Goal: Task Accomplishment & Management: Manage account settings

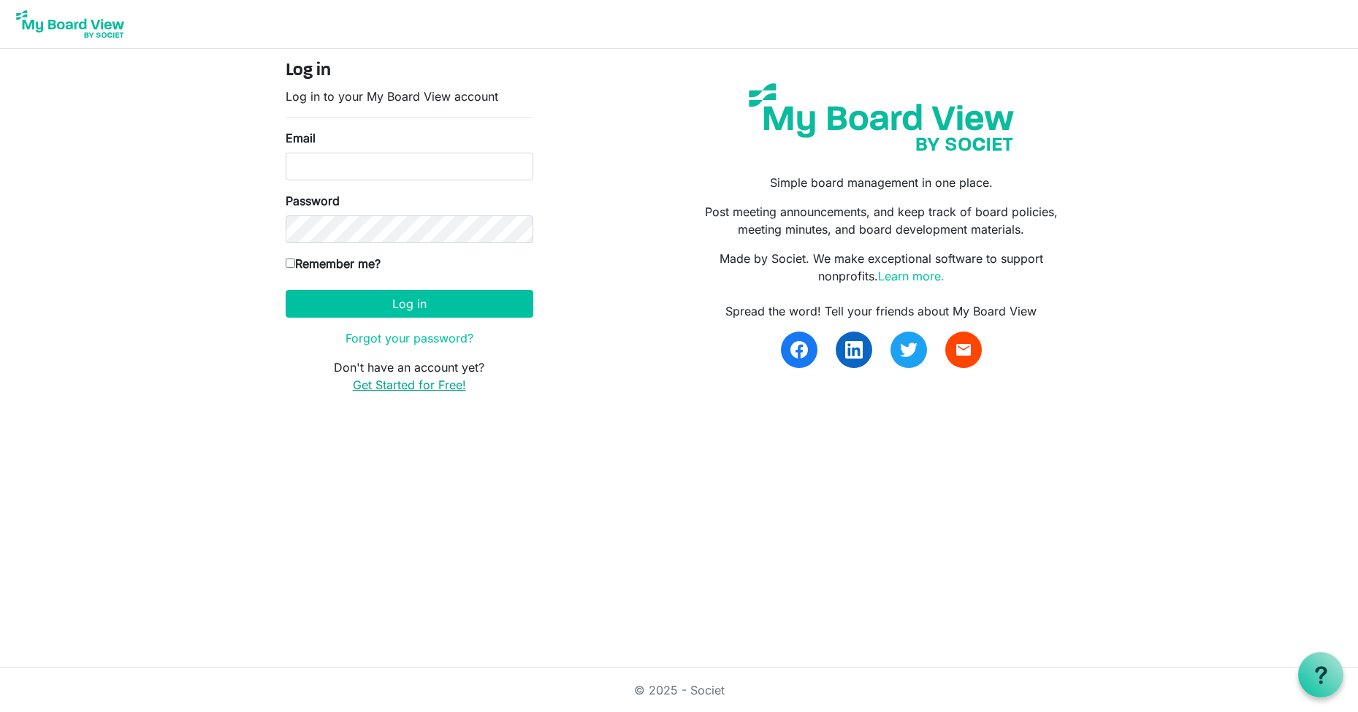
click at [416, 386] on link "Get Started for Free!" at bounding box center [409, 385] width 113 height 15
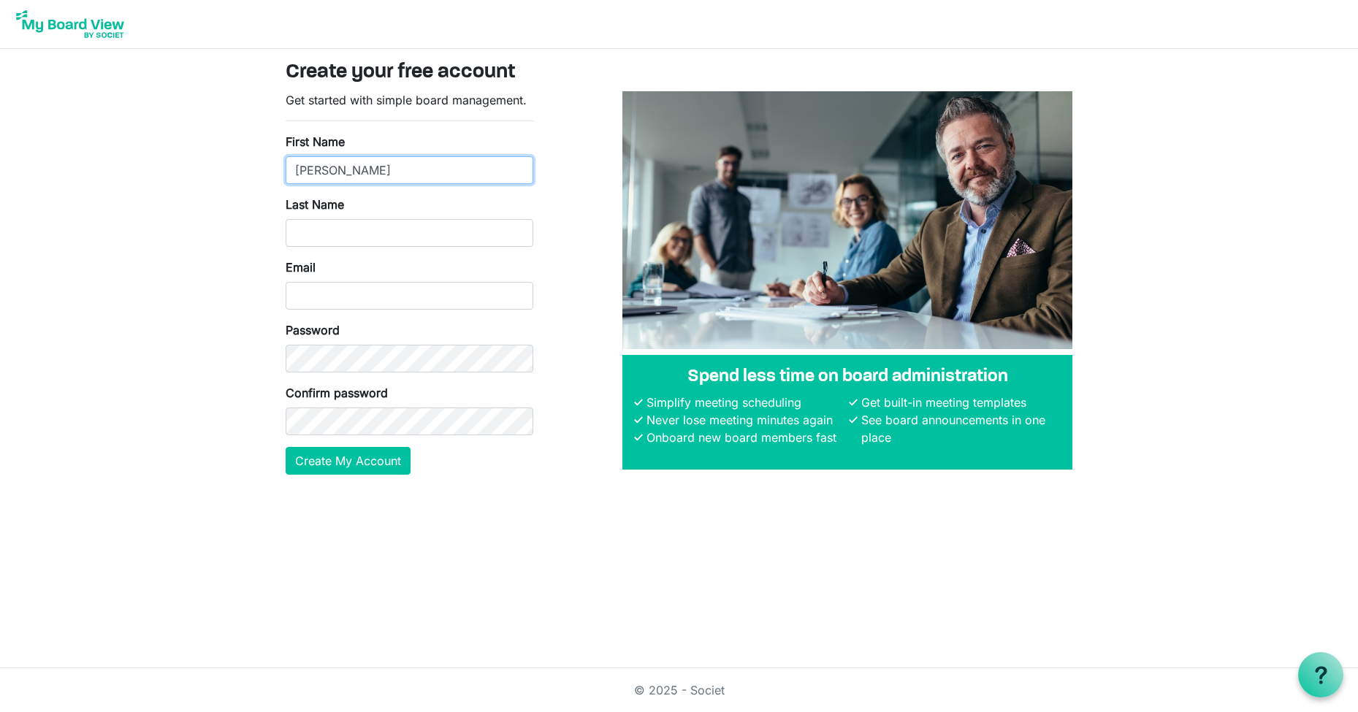
type input "Jessica"
type input "Walker"
type input "p"
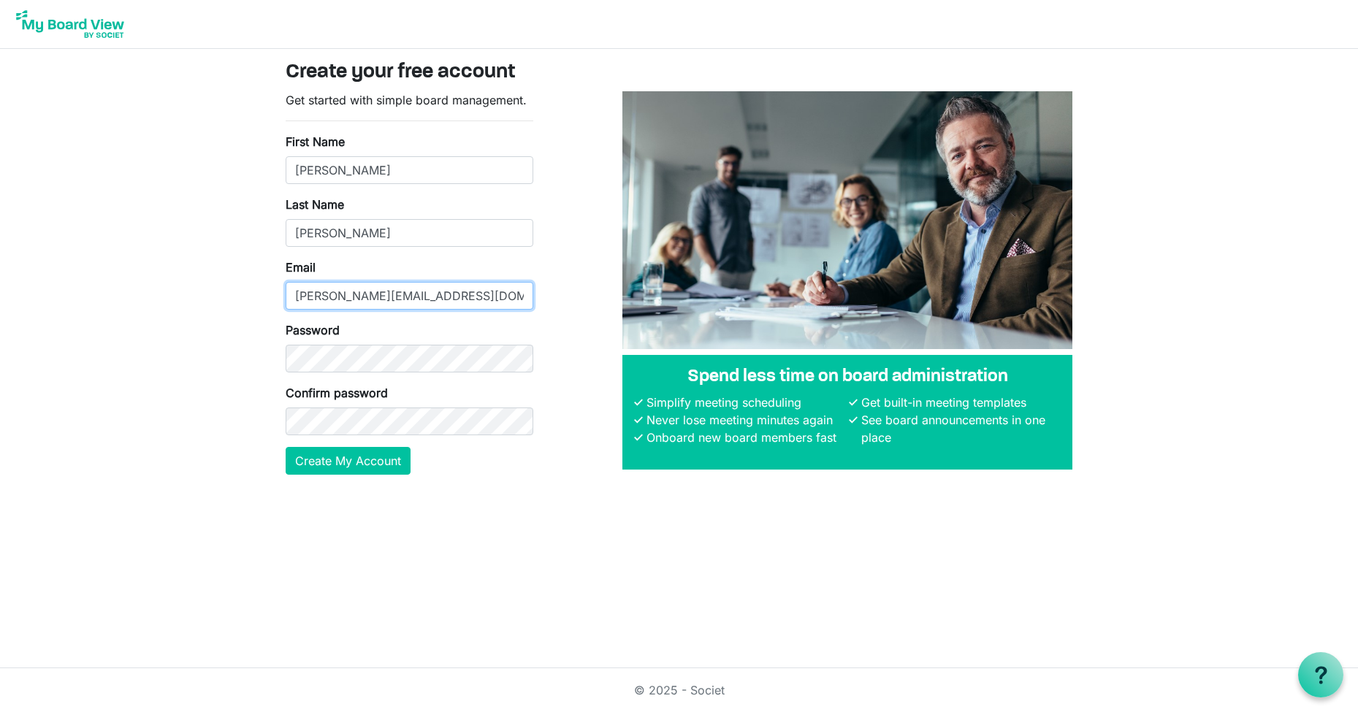
type input "[PERSON_NAME][EMAIL_ADDRESS][DOMAIN_NAME]"
click at [351, 467] on button "Create My Account" at bounding box center [348, 461] width 125 height 28
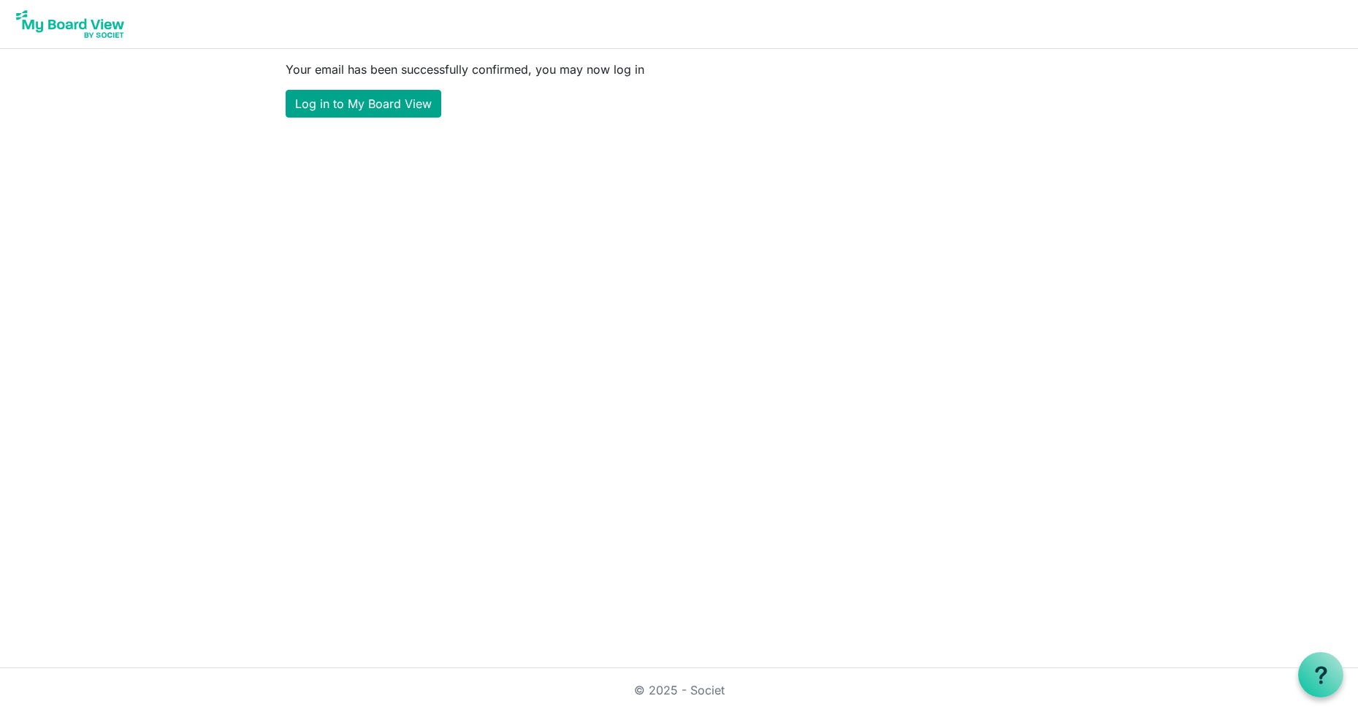
click at [364, 110] on link "Log in to My Board View" at bounding box center [364, 104] width 156 height 28
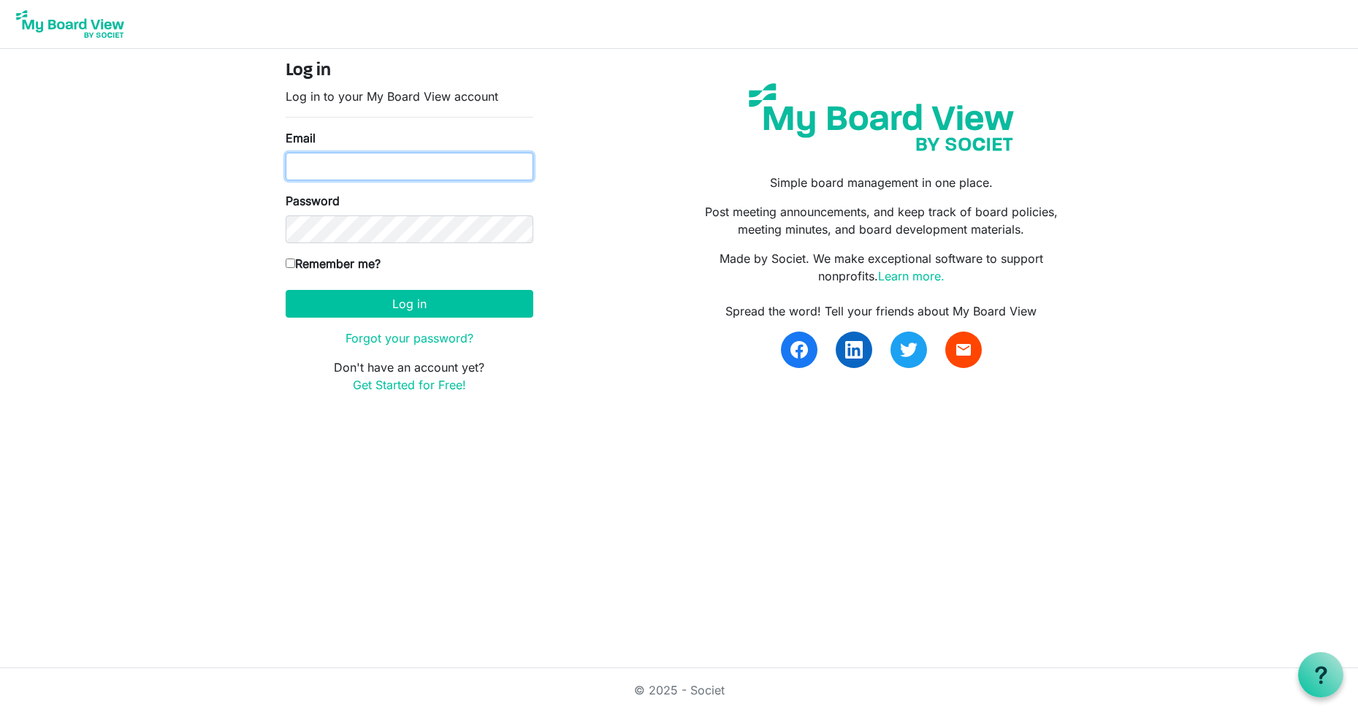
type input "[PERSON_NAME][EMAIL_ADDRESS][DOMAIN_NAME]"
click at [289, 265] on input "Remember me?" at bounding box center [290, 263] width 9 height 9
checkbox input "true"
click at [382, 319] on form "Log in Log in to your My Board View account Email [PERSON_NAME][EMAIL_ADDRESS][…" at bounding box center [410, 227] width 248 height 333
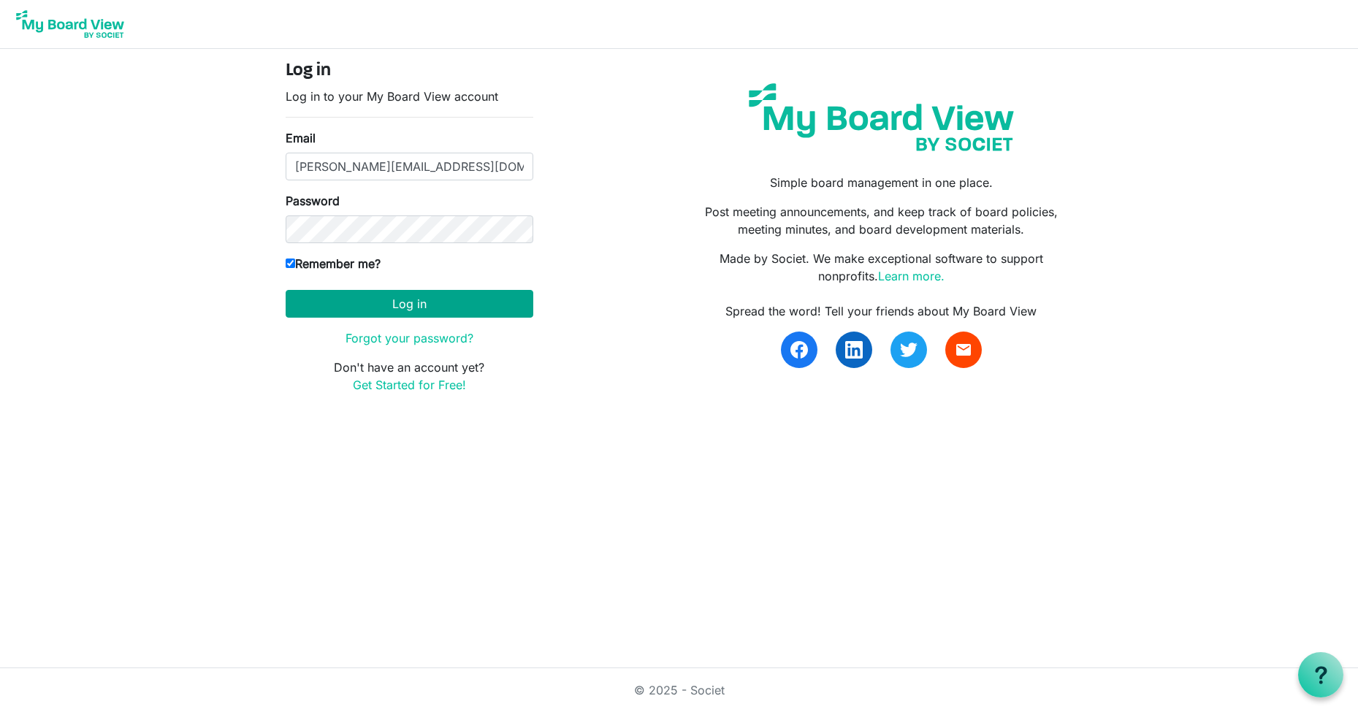
click at [387, 308] on button "Log in" at bounding box center [410, 304] width 248 height 28
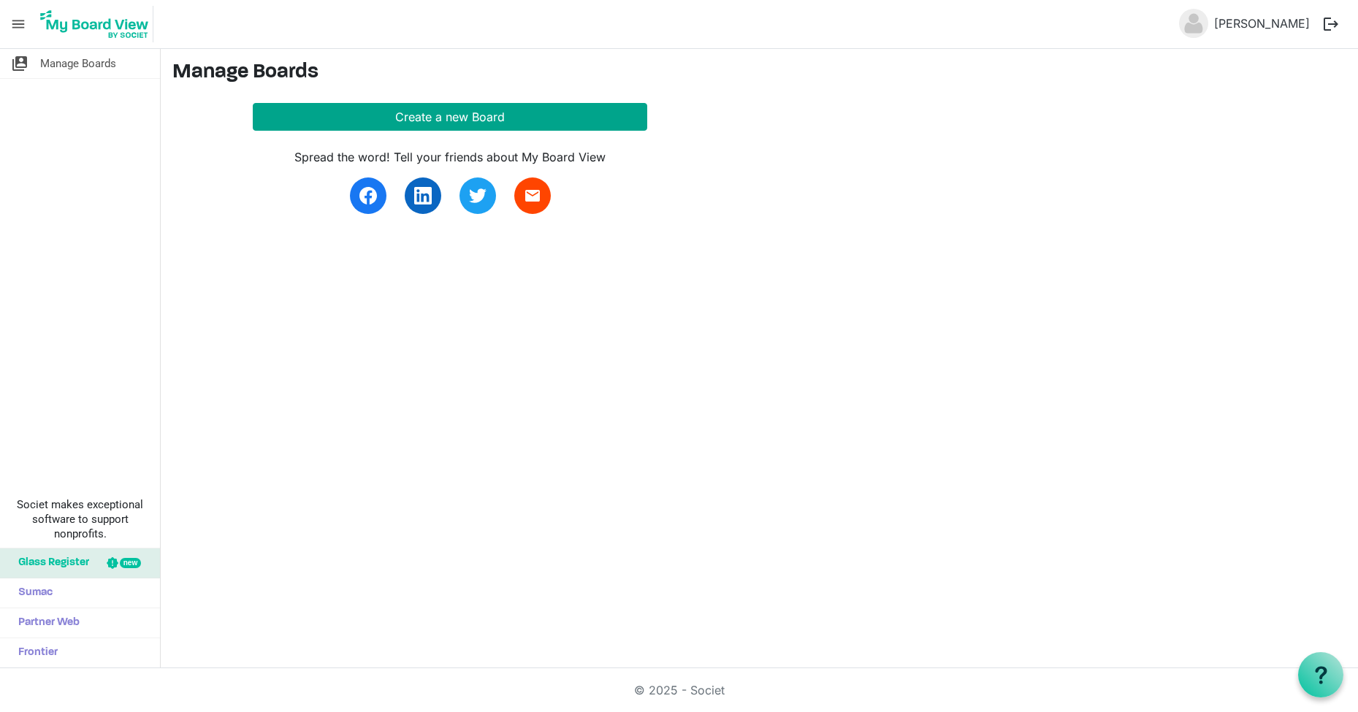
click at [343, 119] on button "Create a new Board" at bounding box center [450, 117] width 395 height 28
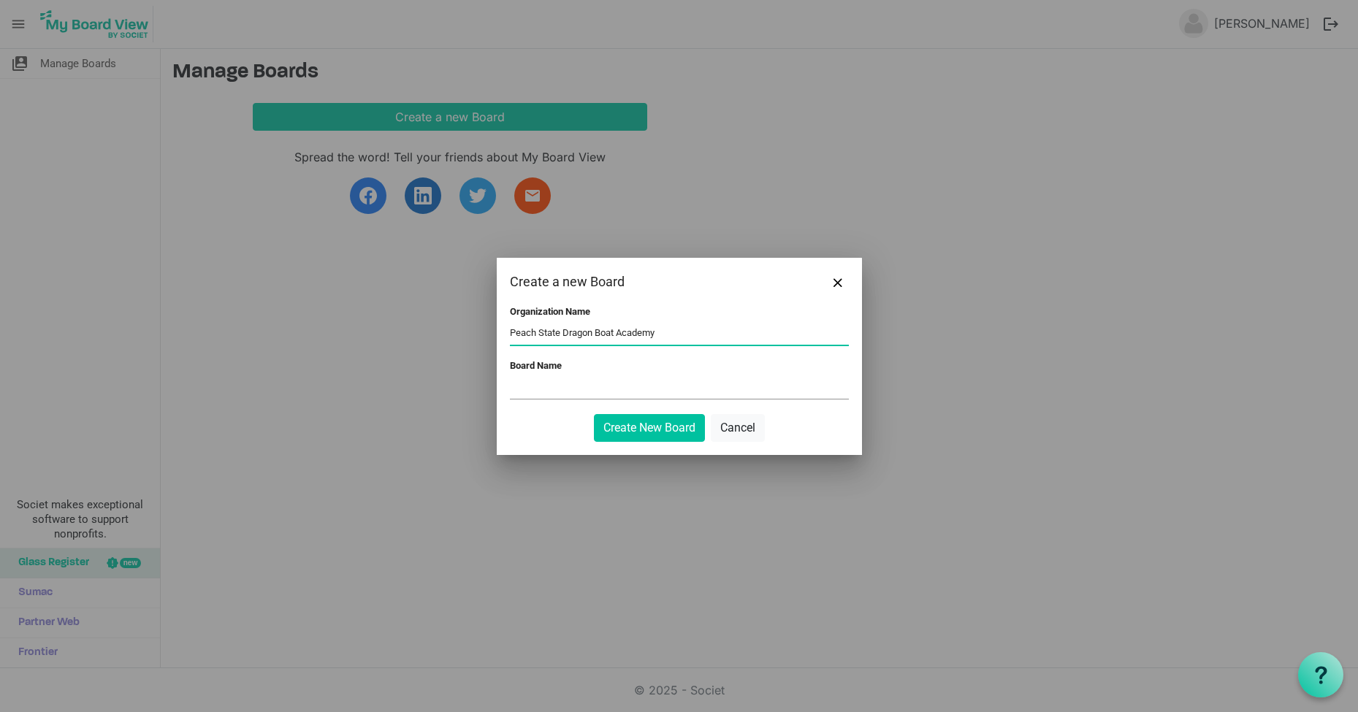
type input "Peach State Dragon Boat Academy"
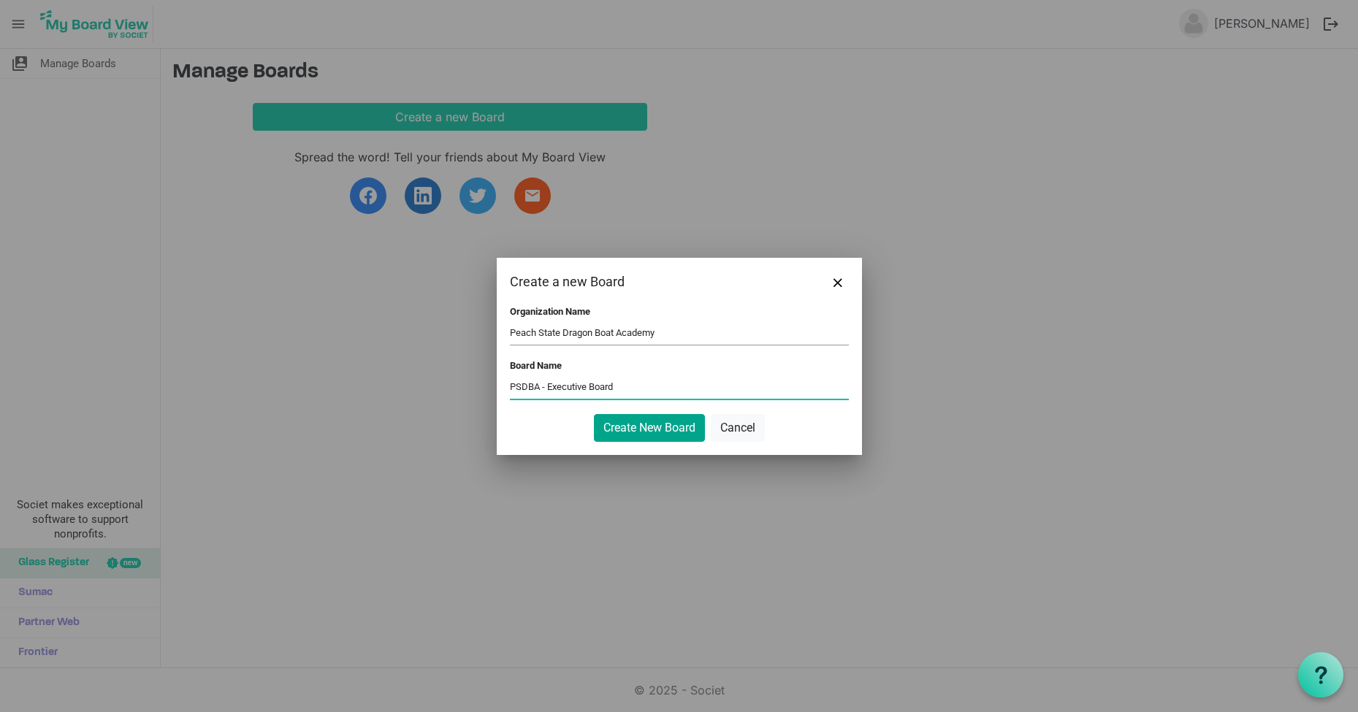
type input "PSDBA - Executive Board"
click at [660, 427] on button "Create New Board" at bounding box center [649, 428] width 111 height 28
click at [651, 430] on button "Create New Board" at bounding box center [649, 428] width 111 height 28
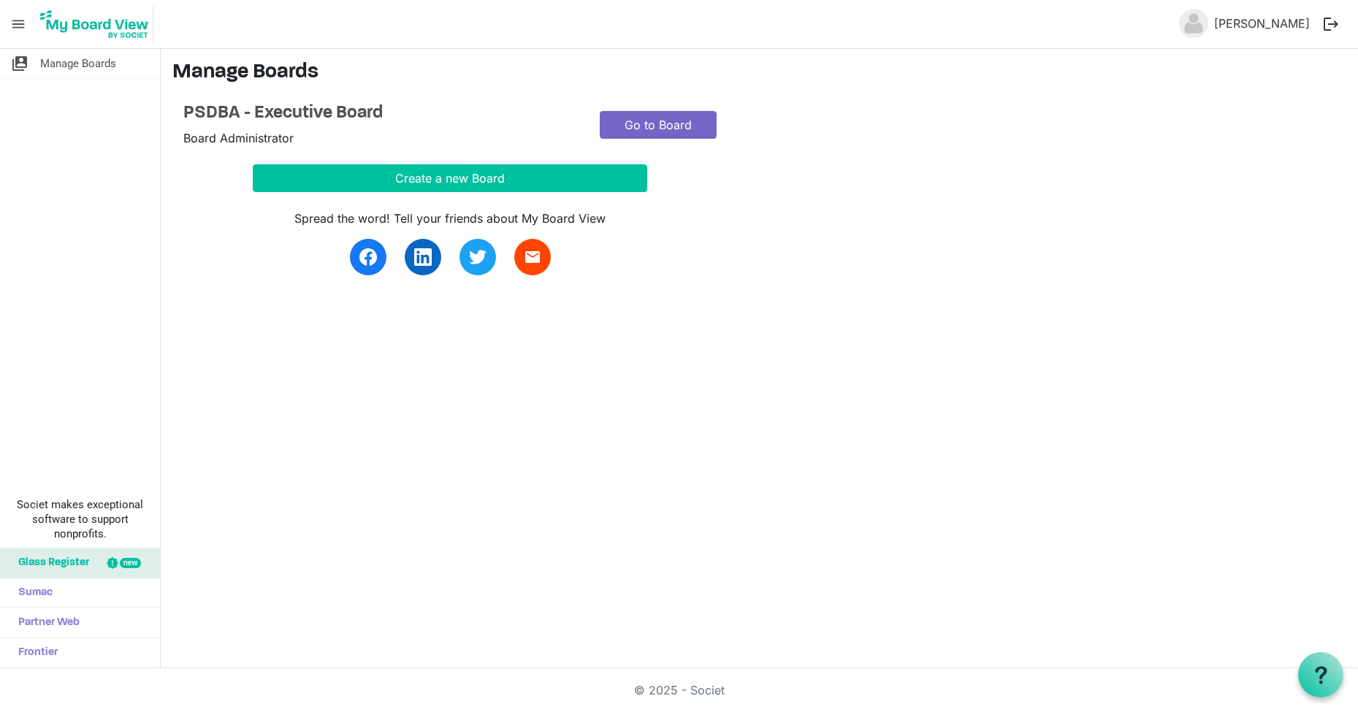
click at [666, 127] on link "Go to Board" at bounding box center [658, 125] width 117 height 28
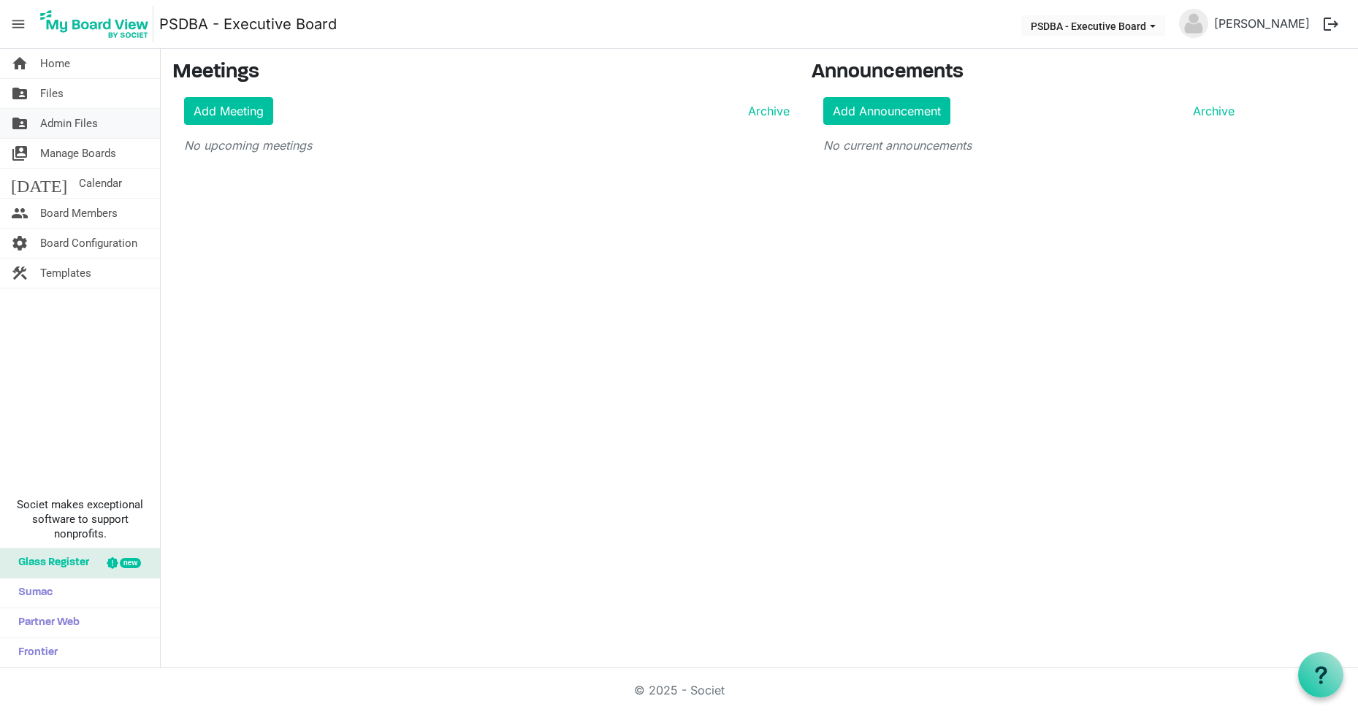
click at [69, 120] on span "Admin Files" at bounding box center [69, 123] width 58 height 29
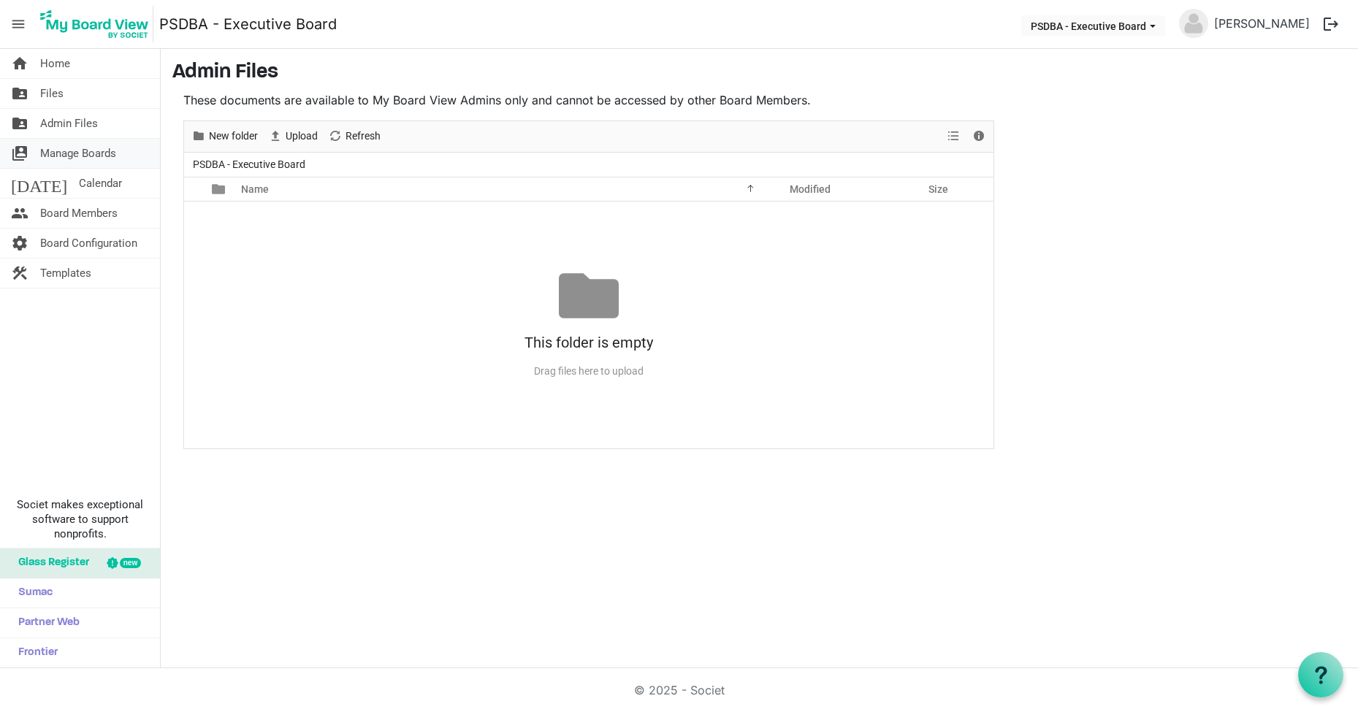
click at [71, 151] on span "Manage Boards" at bounding box center [78, 153] width 76 height 29
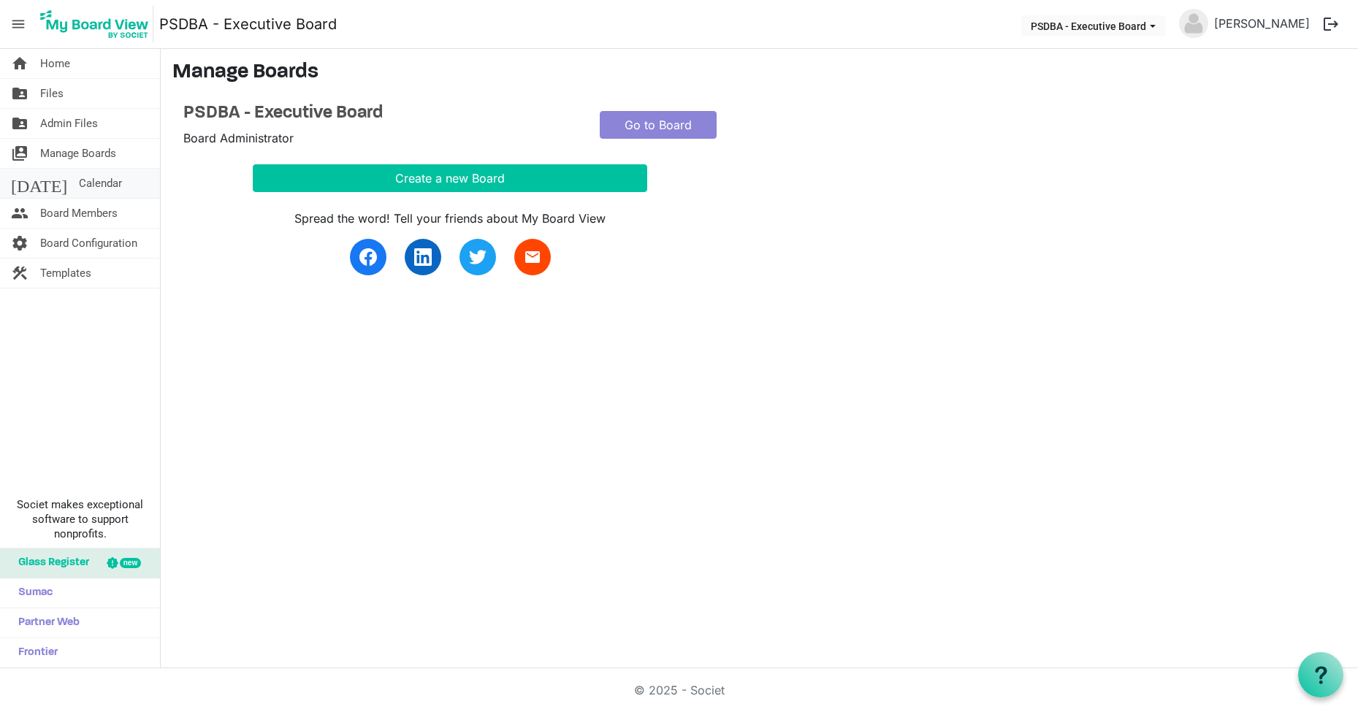
click at [79, 183] on span "Calendar" at bounding box center [100, 183] width 43 height 29
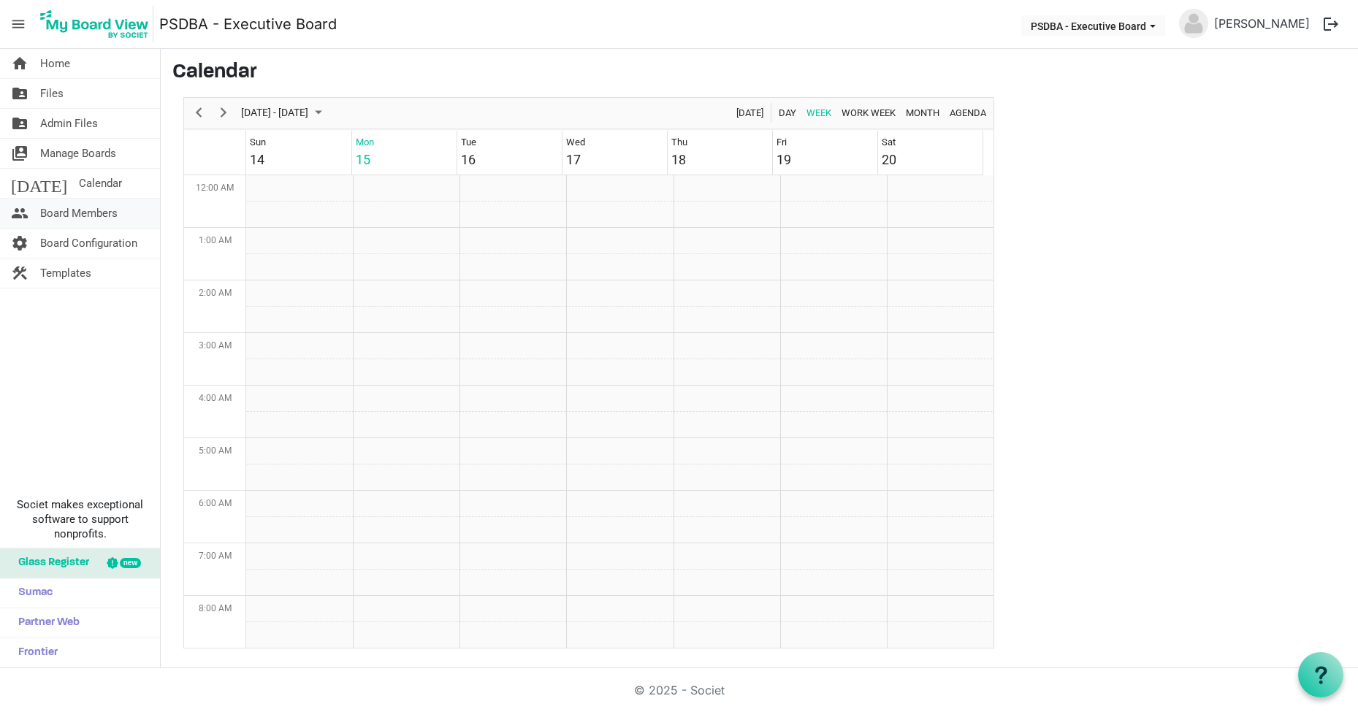
scroll to position [473, 0]
click at [61, 213] on span "Board Members" at bounding box center [78, 213] width 77 height 29
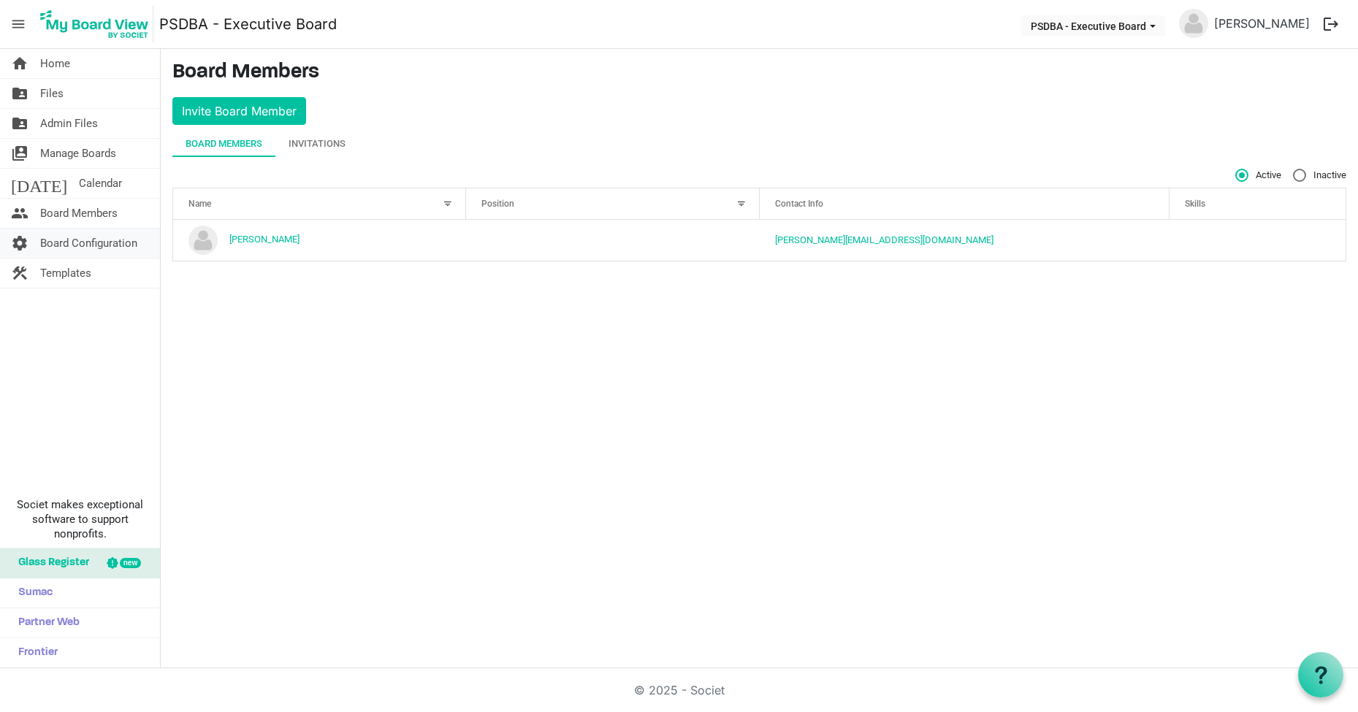
click at [61, 246] on span "Board Configuration" at bounding box center [88, 243] width 97 height 29
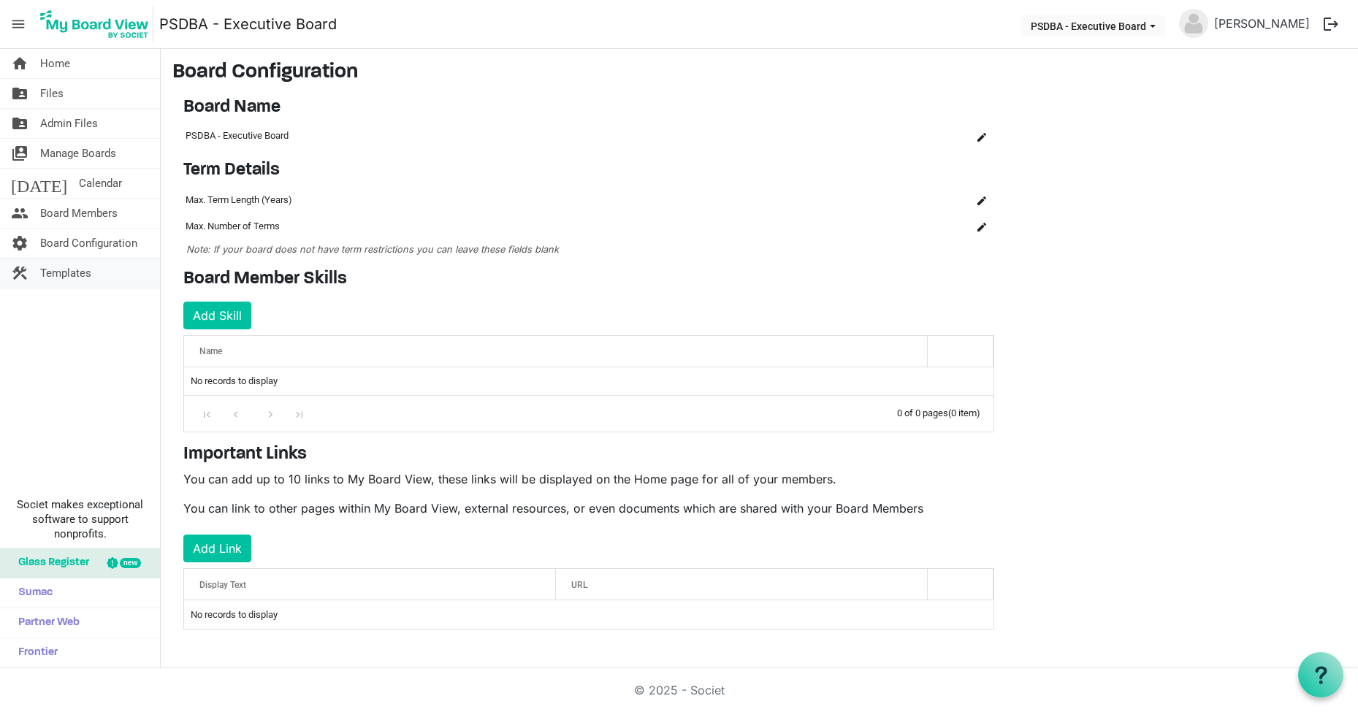
click at [68, 275] on span "Templates" at bounding box center [65, 273] width 51 height 29
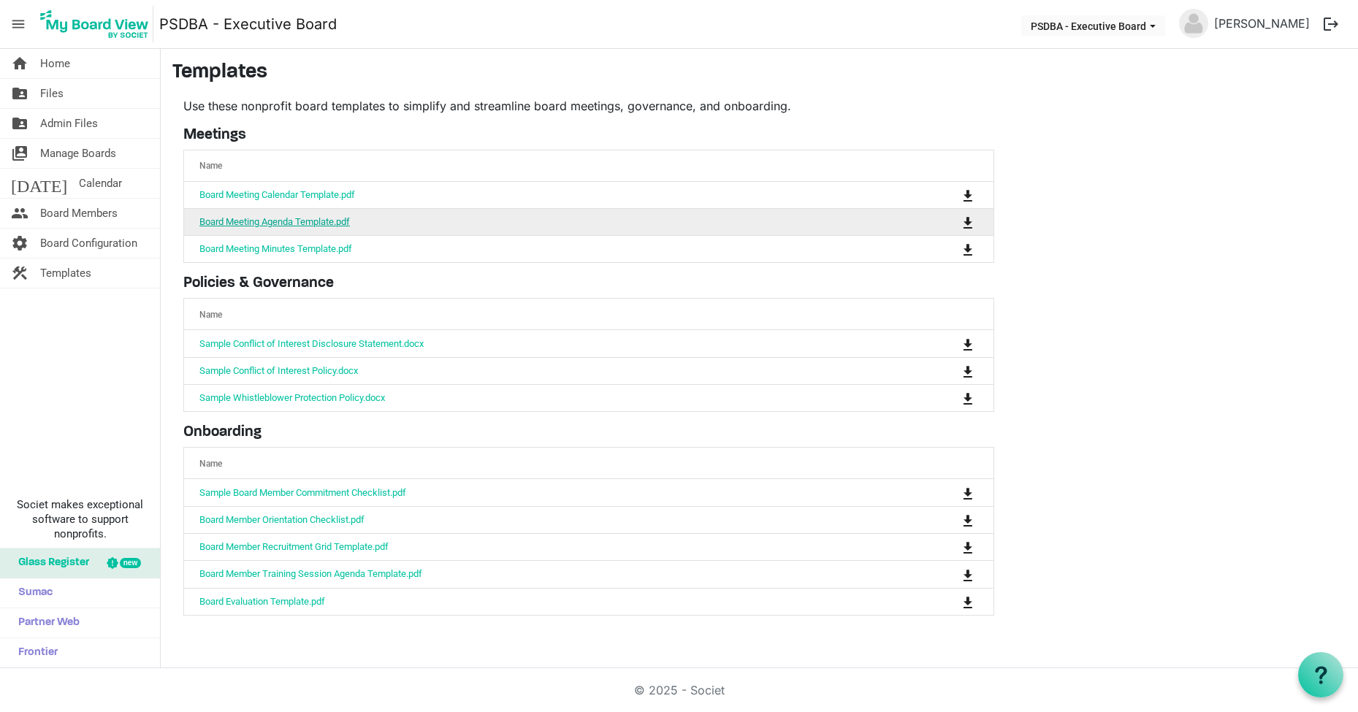
click at [281, 220] on link "Board Meeting Agenda Template.pdf" at bounding box center [274, 221] width 151 height 11
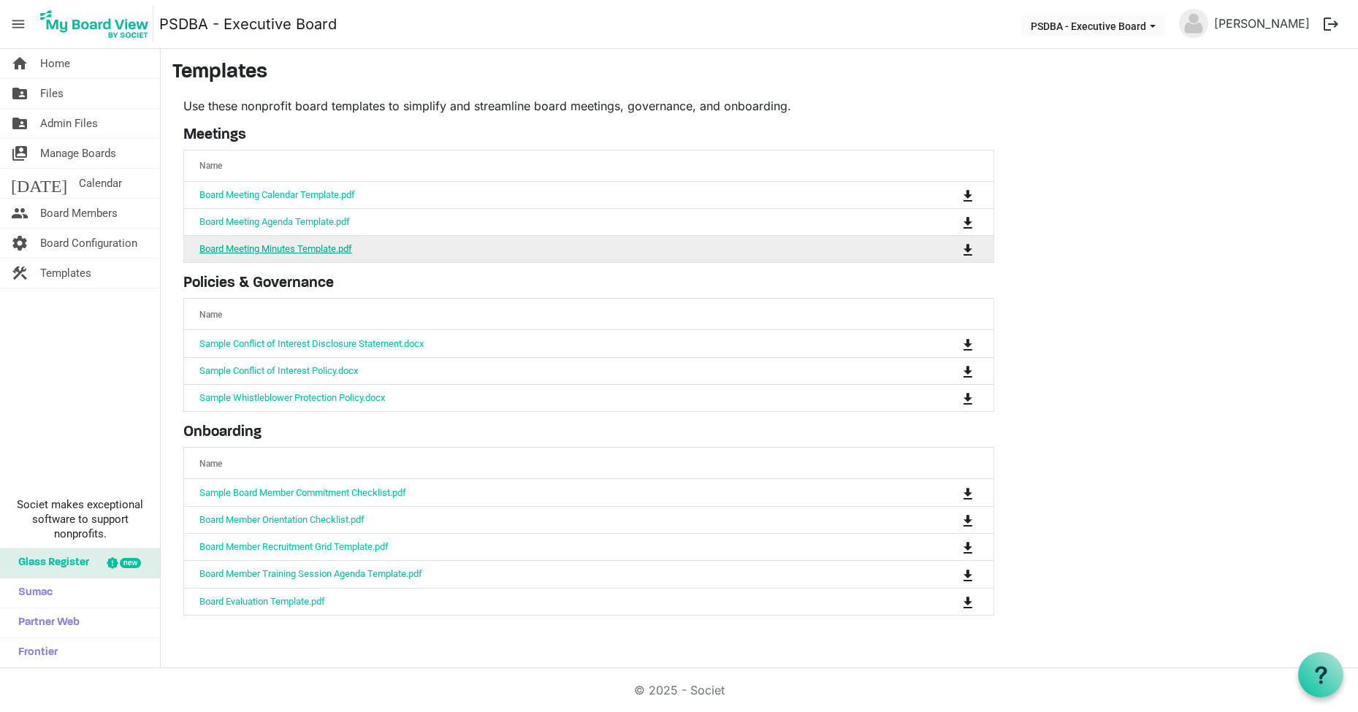
click at [233, 253] on link "Board Meeting Minutes Template.pdf" at bounding box center [275, 248] width 153 height 11
click at [50, 91] on span "Files" at bounding box center [51, 93] width 23 height 29
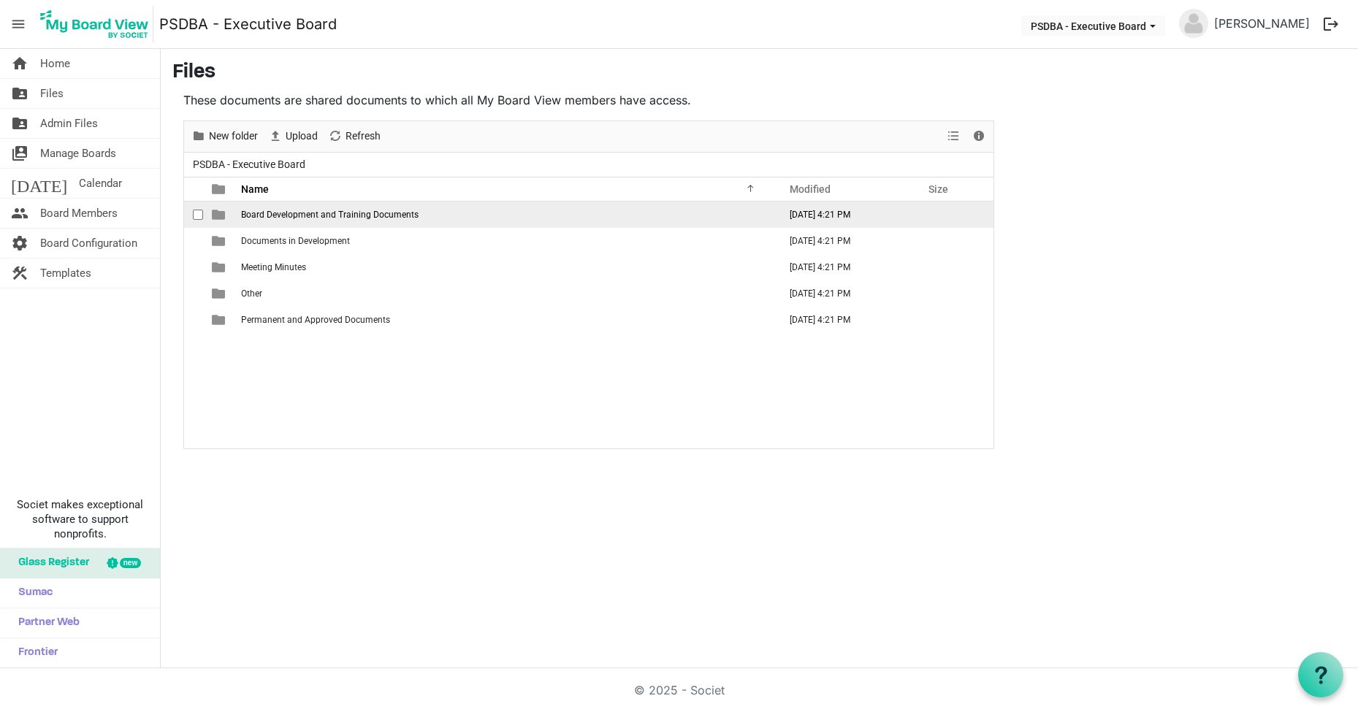
click at [221, 213] on span "is template cell column header type" at bounding box center [218, 214] width 13 height 13
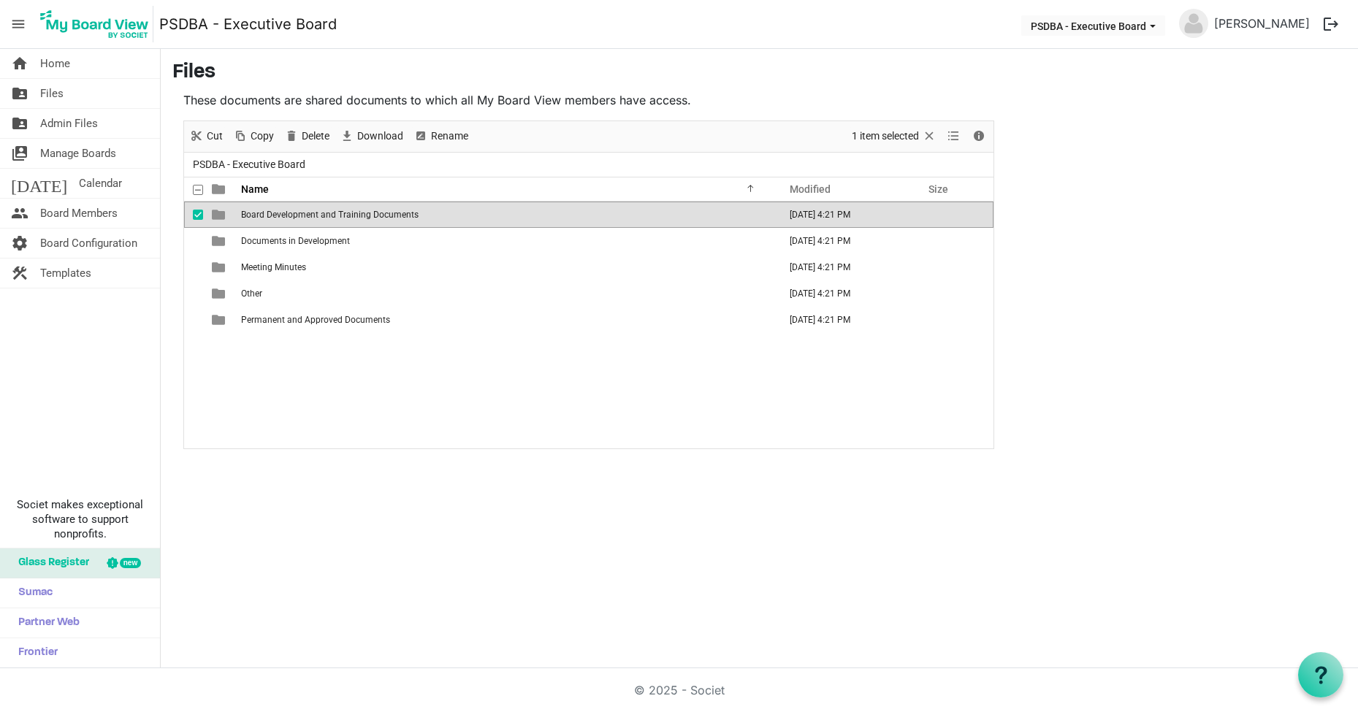
click at [221, 213] on span "is template cell column header type" at bounding box center [218, 214] width 13 height 13
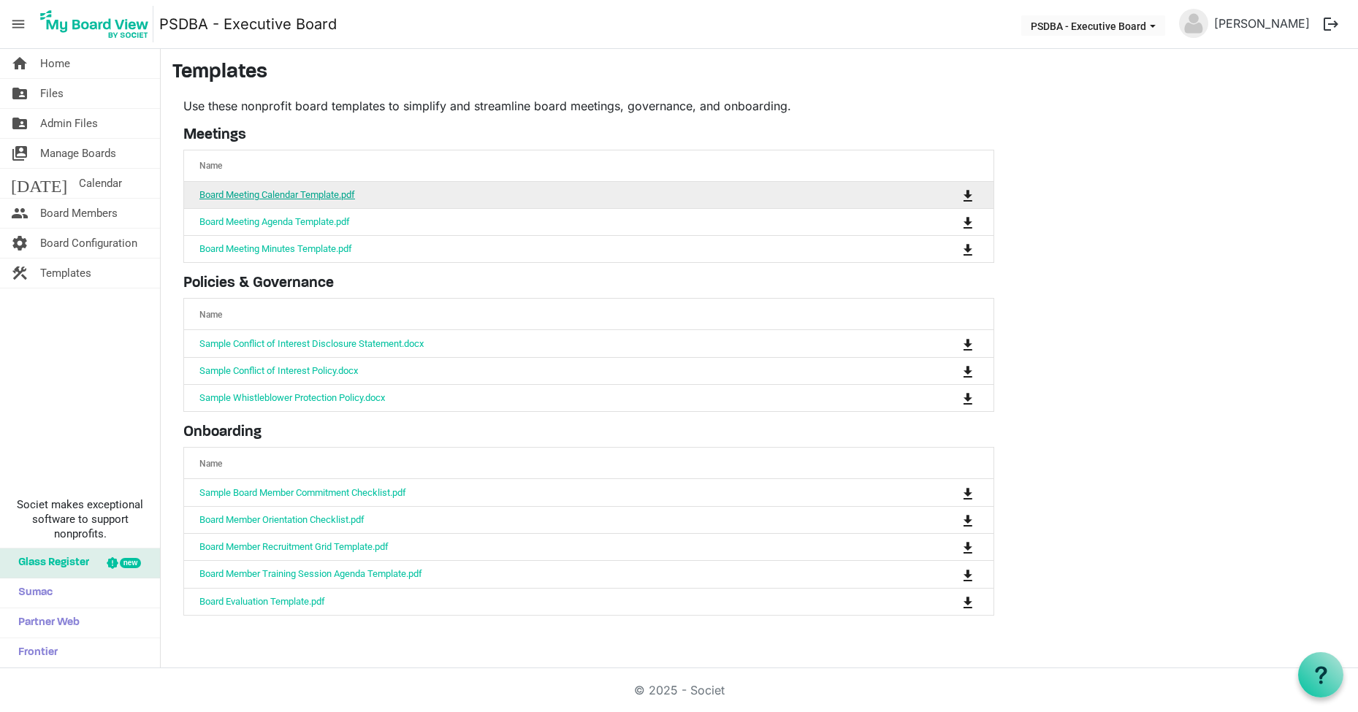
click at [276, 191] on link "Board Meeting Calendar Template.pdf" at bounding box center [277, 194] width 156 height 11
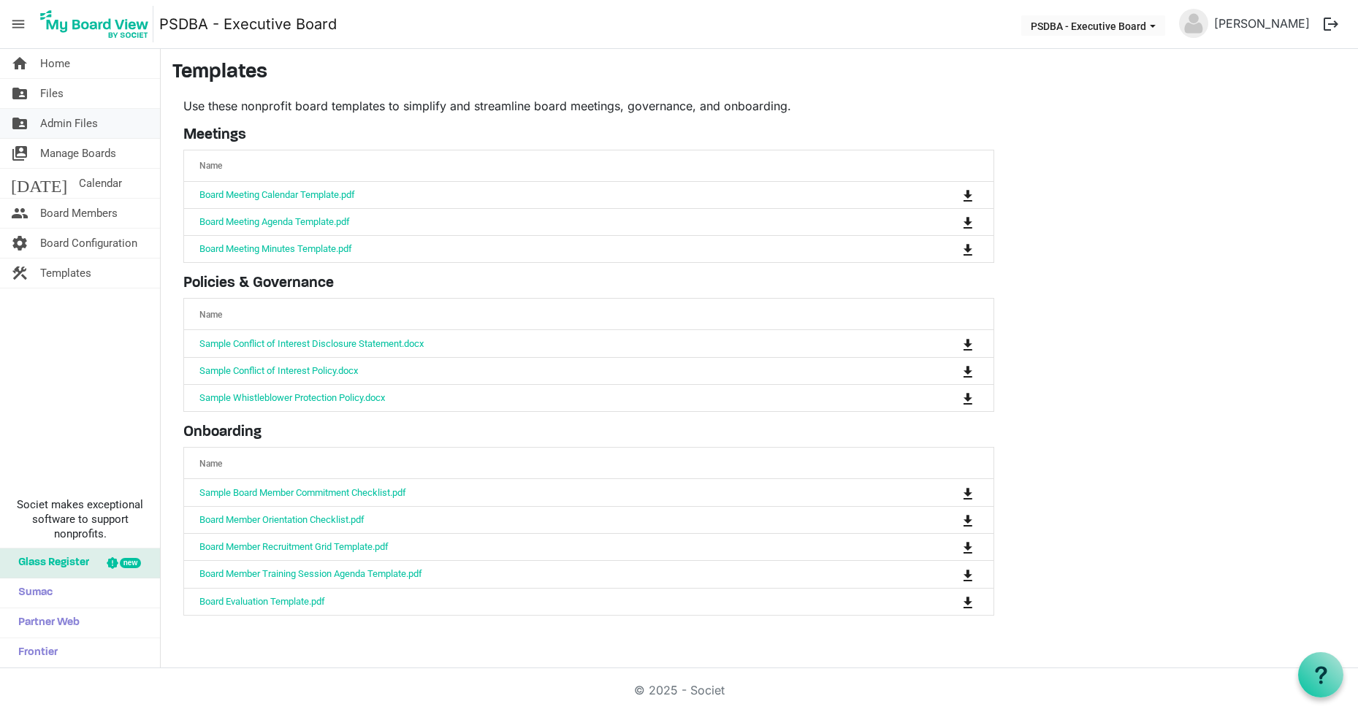
click at [71, 122] on span "Admin Files" at bounding box center [69, 123] width 58 height 29
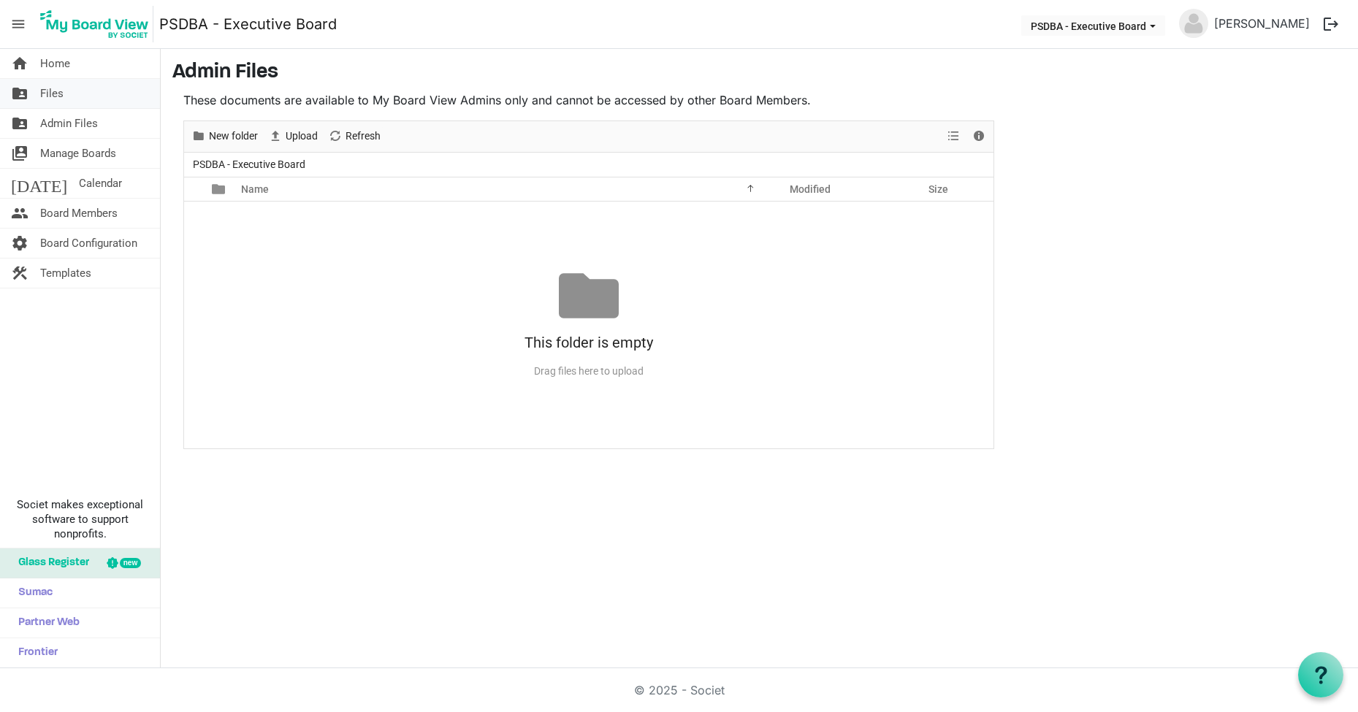
click at [57, 91] on span "Files" at bounding box center [51, 93] width 23 height 29
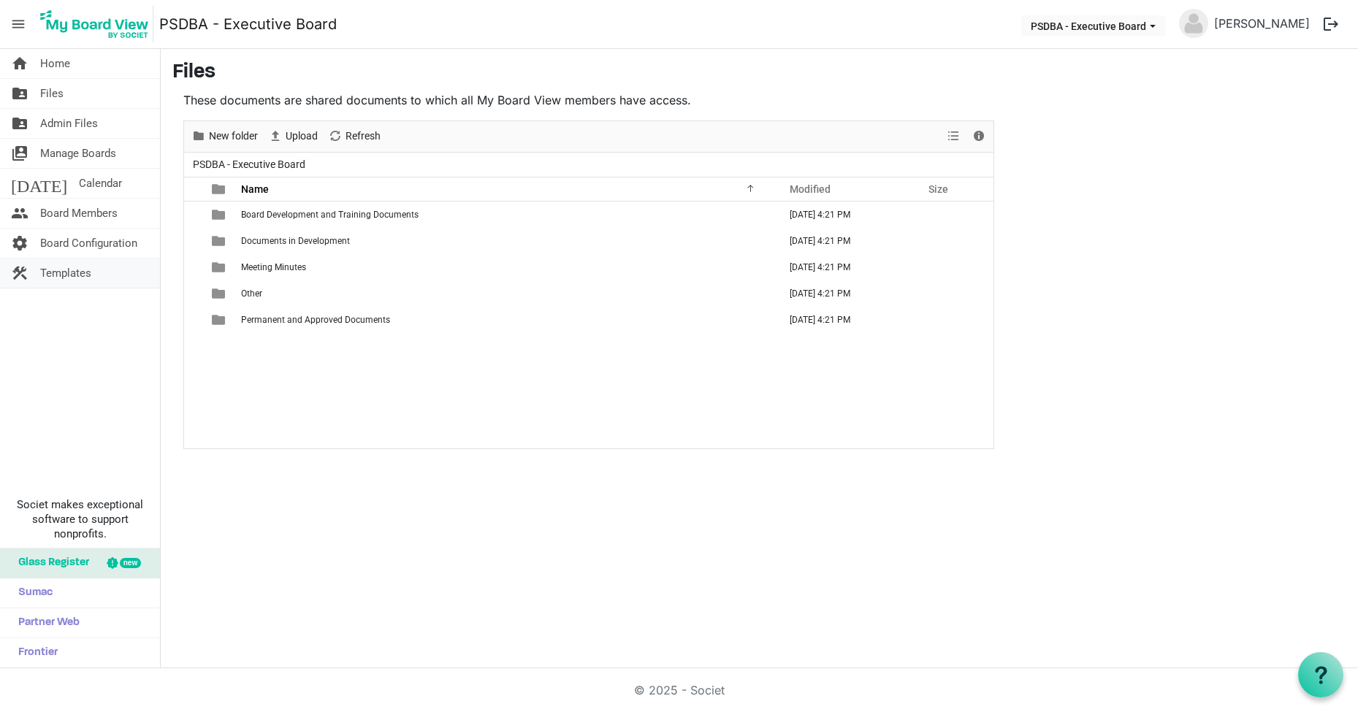
click at [45, 278] on span "Templates" at bounding box center [65, 273] width 51 height 29
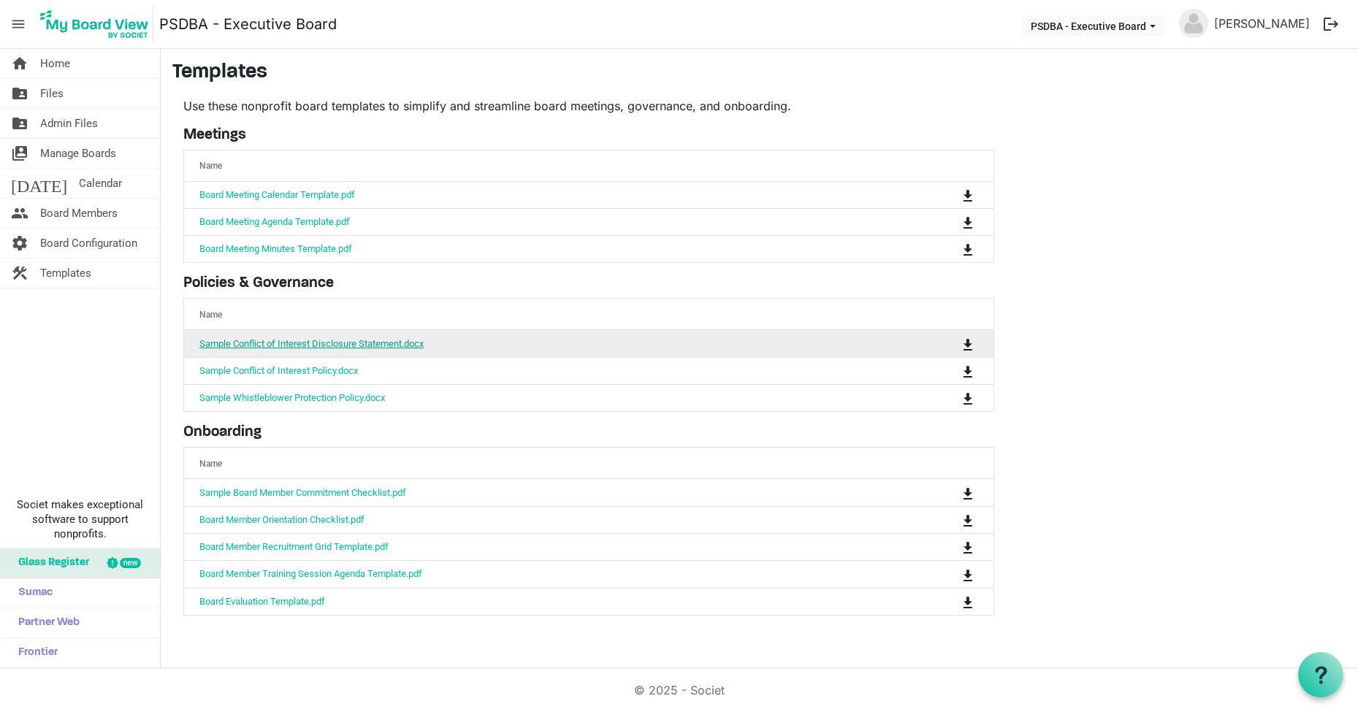
click at [268, 344] on link "Sample Conflict of Interest Disclosure Statement.docx" at bounding box center [311, 343] width 224 height 11
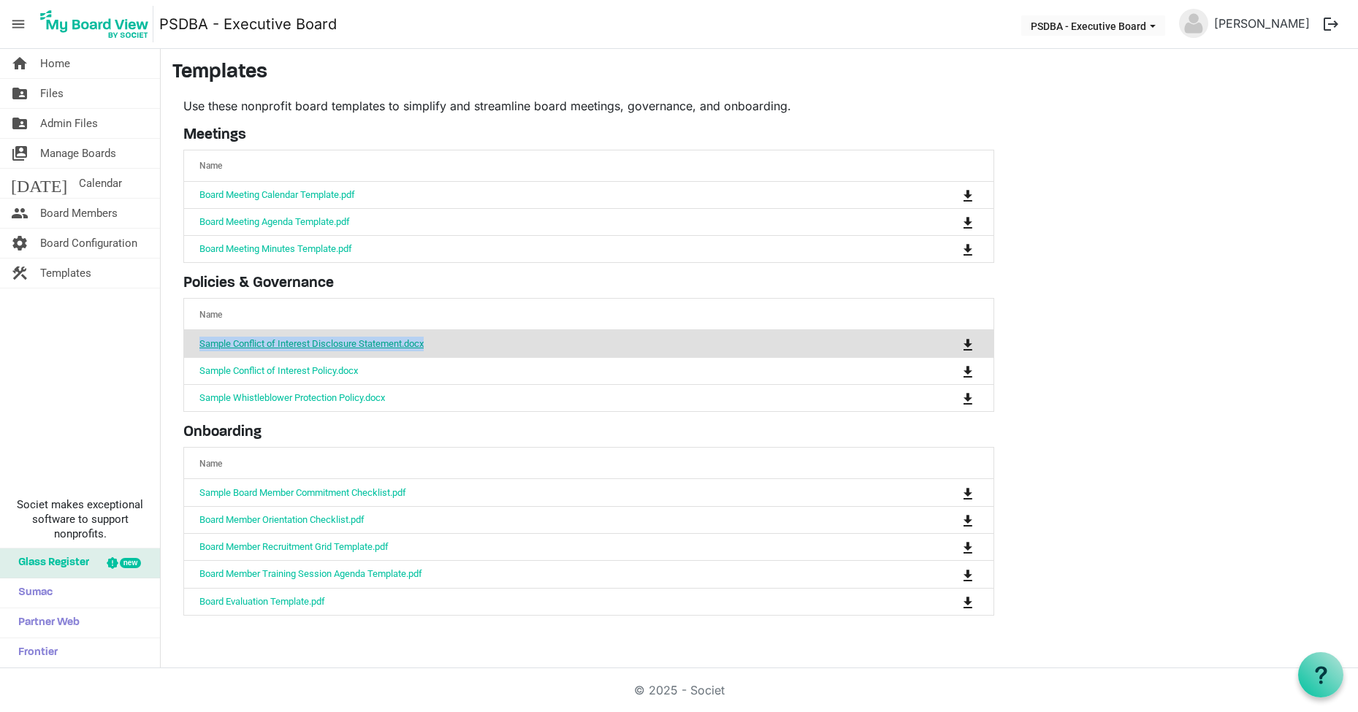
click at [351, 342] on link "Sample Conflict of Interest Disclosure Statement.docx" at bounding box center [311, 343] width 224 height 11
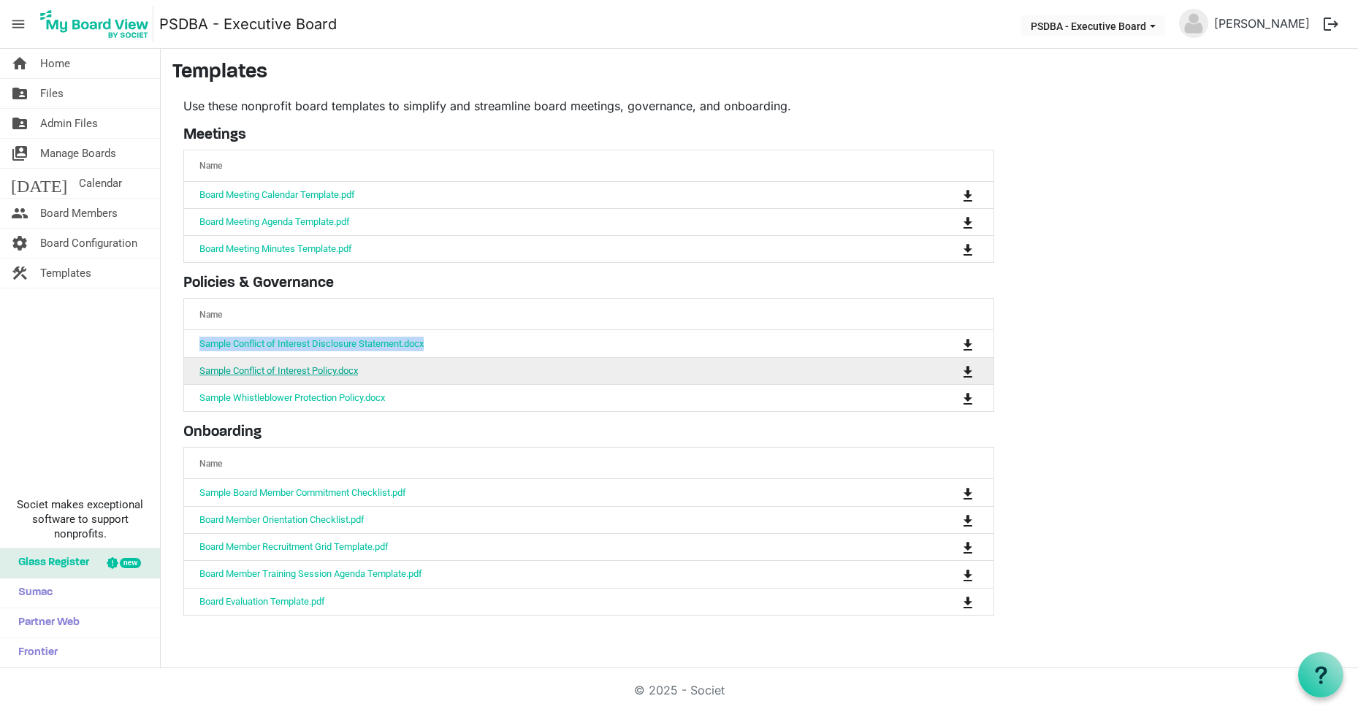
click at [278, 376] on link "Sample Conflict of Interest Policy.docx" at bounding box center [278, 370] width 159 height 11
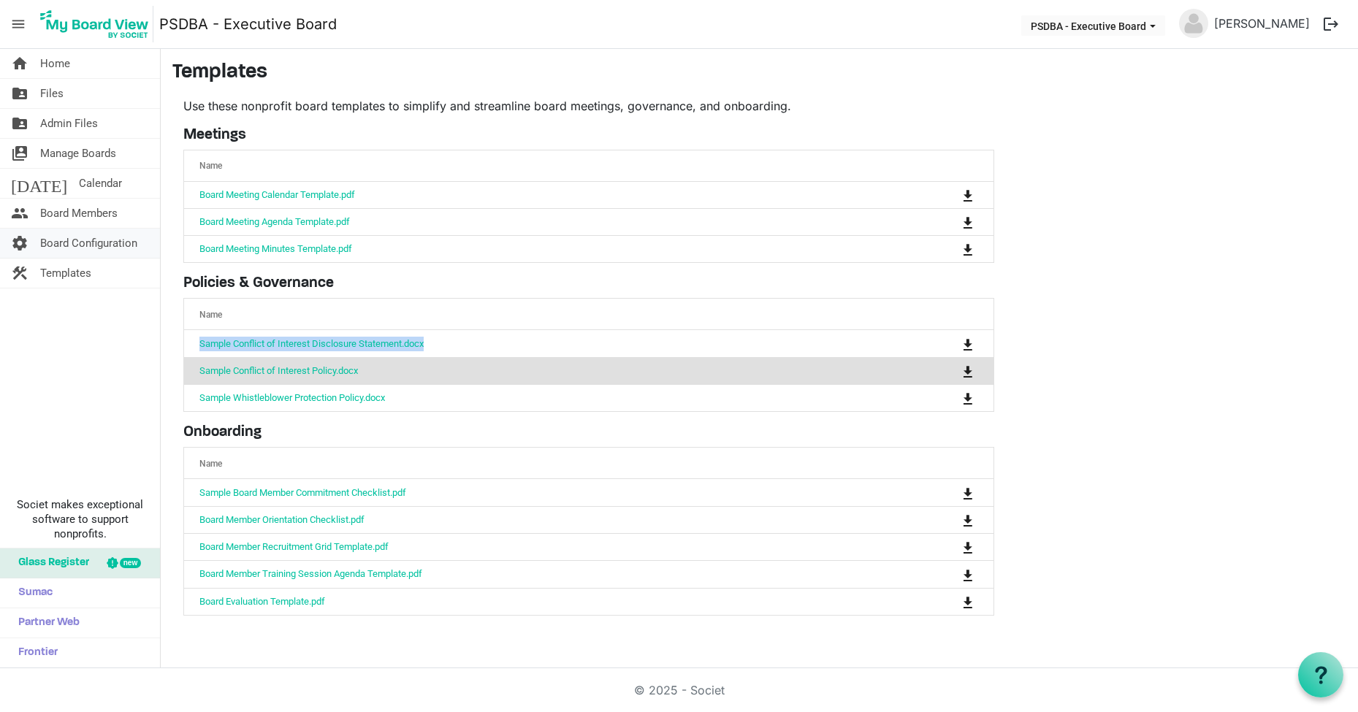
click at [72, 239] on span "Board Configuration" at bounding box center [88, 243] width 97 height 29
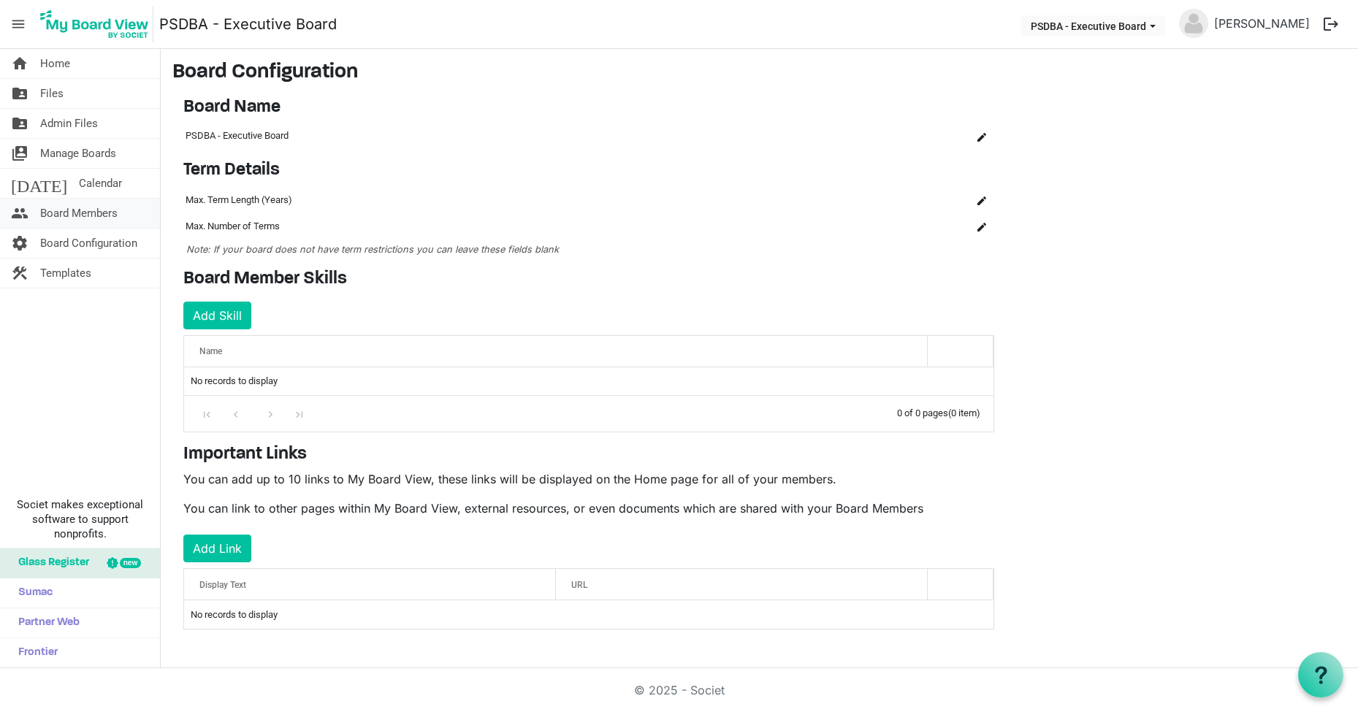
click at [88, 215] on span "Board Members" at bounding box center [78, 213] width 77 height 29
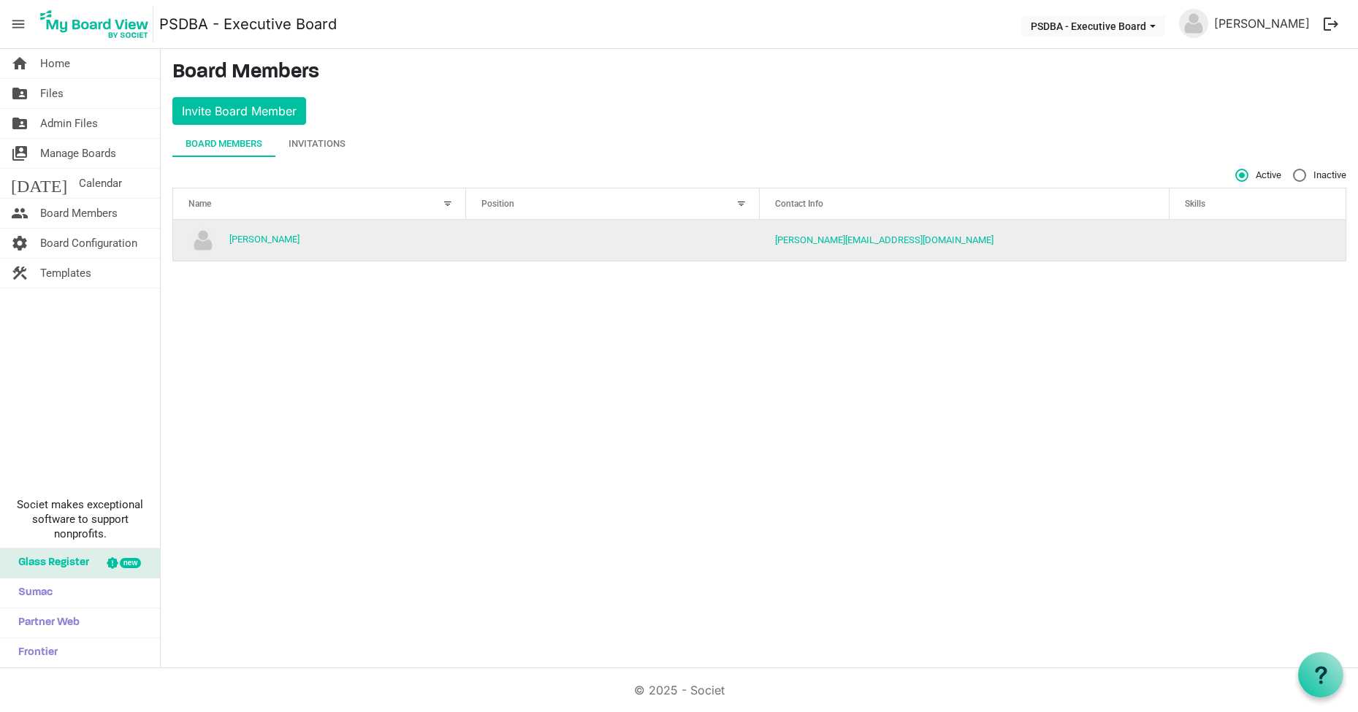
click at [520, 242] on td "column header Position" at bounding box center [612, 240] width 293 height 41
